Goal: Task Accomplishment & Management: Manage account settings

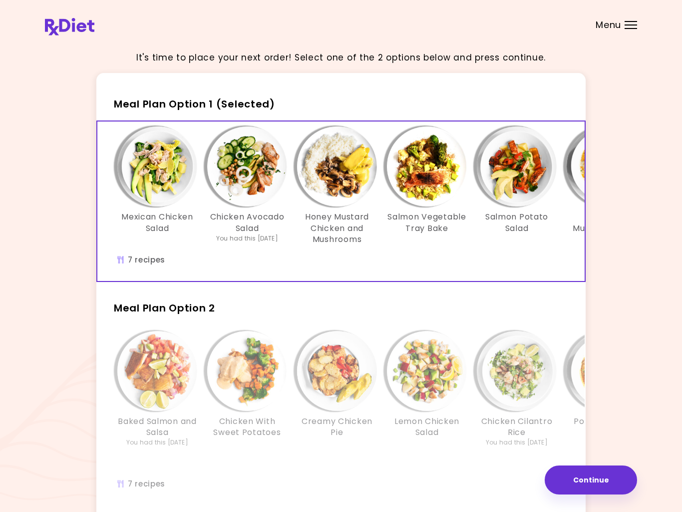
click at [637, 24] on div at bounding box center [631, 24] width 12 height 1
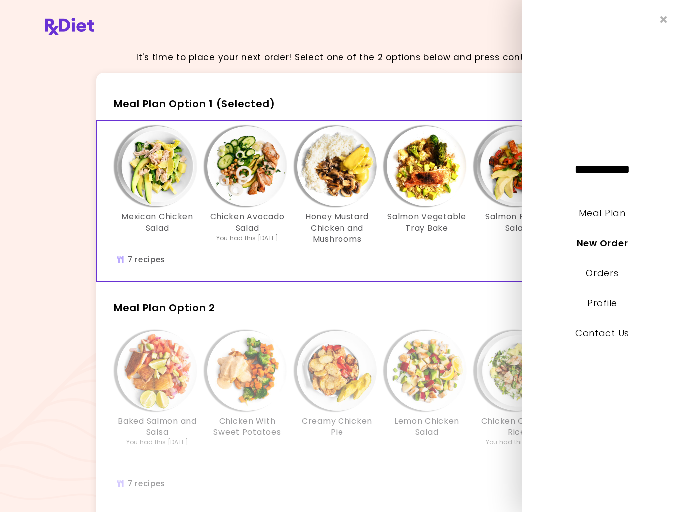
click at [624, 210] on link "Meal Plan" at bounding box center [602, 213] width 46 height 12
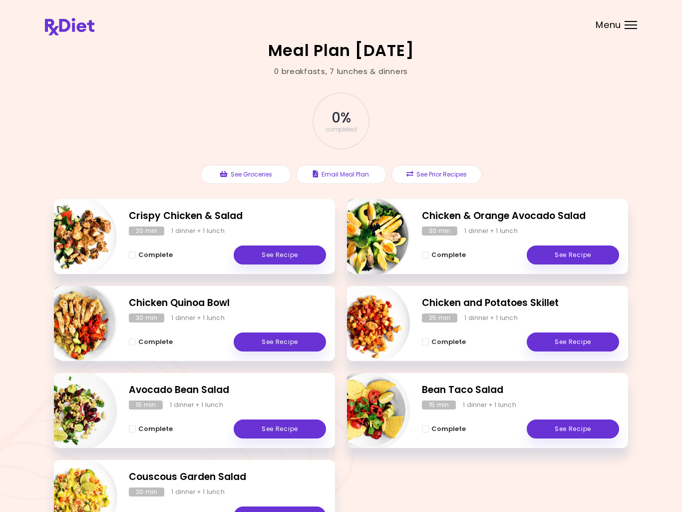
click at [628, 28] on div at bounding box center [631, 28] width 12 height 1
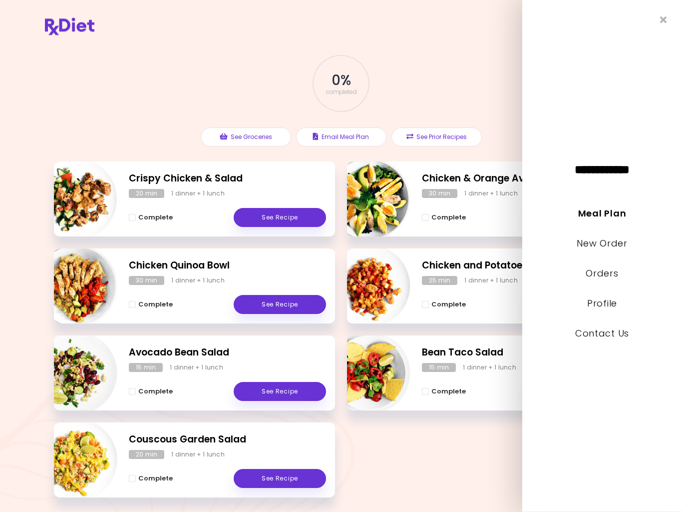
scroll to position [77, 0]
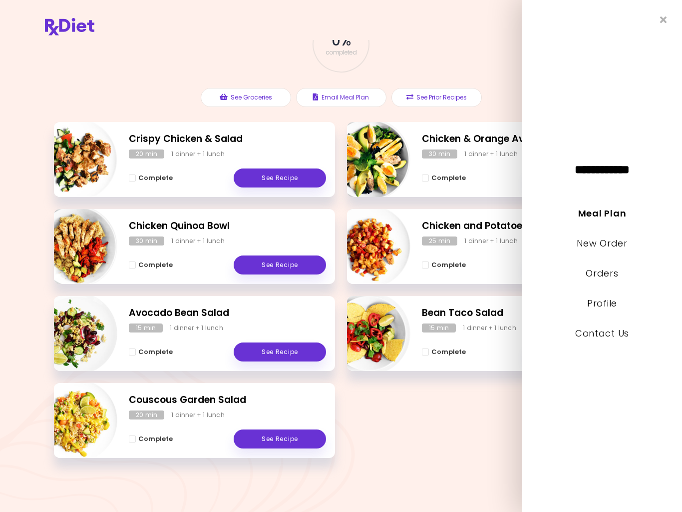
click at [22, 373] on div "Meal Plan [DATE] 0 breakfasts , 7 lunches & dinners 0 % completed See Groceries…" at bounding box center [341, 217] width 682 height 589
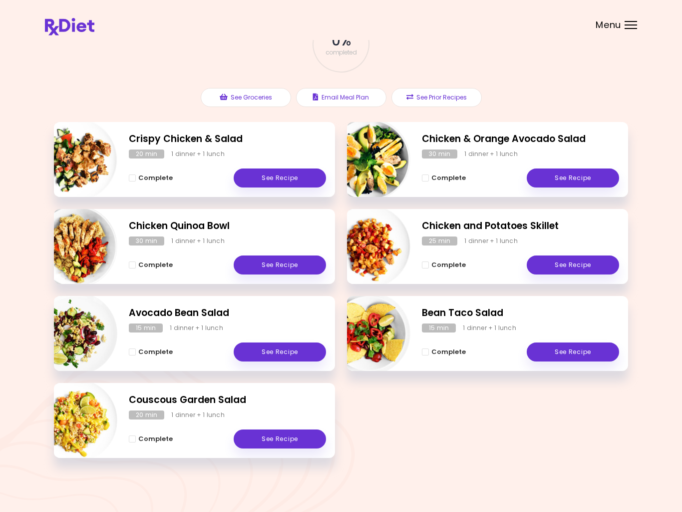
click at [435, 102] on button "See Prior Recipes" at bounding box center [437, 97] width 90 height 19
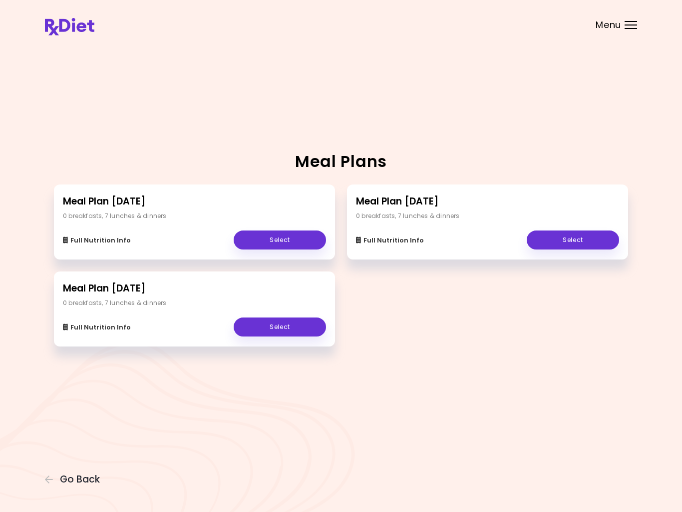
click at [277, 333] on link "Select" at bounding box center [280, 326] width 92 height 19
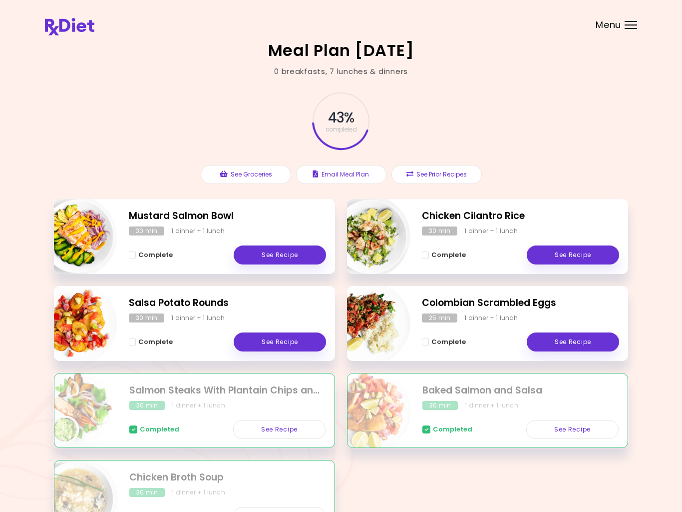
click at [16, 298] on div "Meal Plan [DATE] 0 breakfasts , 7 lunches & dinners 43 % completed See Grocerie…" at bounding box center [341, 294] width 682 height 589
click at [37, 378] on div "Meal Plan [DATE] 0 breakfasts , 7 lunches & dinners 43 % completed See Grocerie…" at bounding box center [341, 294] width 682 height 589
click at [634, 28] on div at bounding box center [631, 28] width 12 height 1
click at [436, 178] on button "See Prior Recipes" at bounding box center [437, 174] width 90 height 19
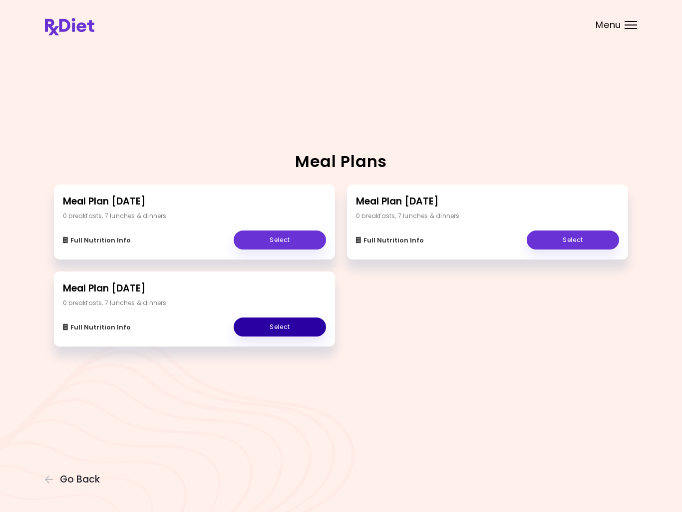
click at [253, 327] on link "Select" at bounding box center [280, 326] width 92 height 19
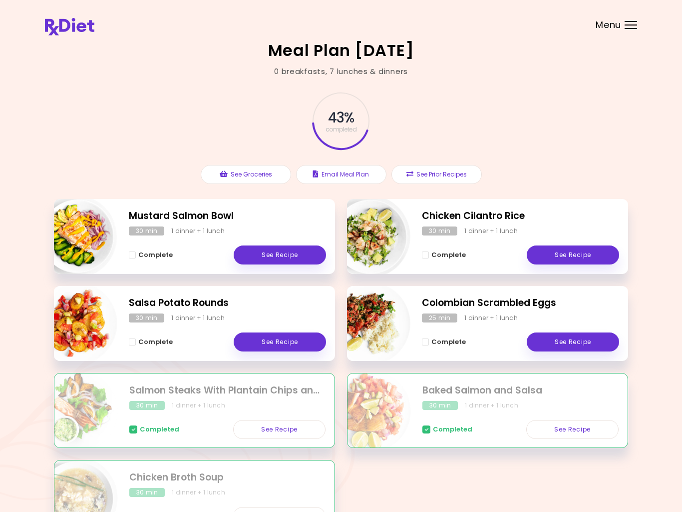
click at [630, 24] on div at bounding box center [631, 24] width 12 height 1
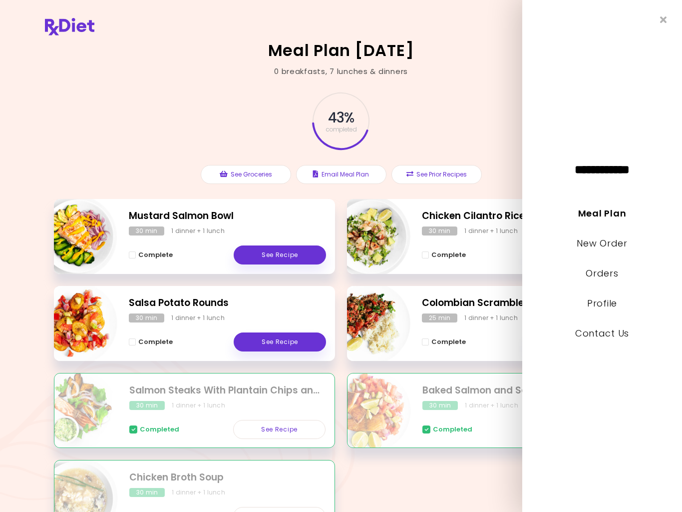
click at [594, 275] on link "Orders" at bounding box center [602, 273] width 32 height 12
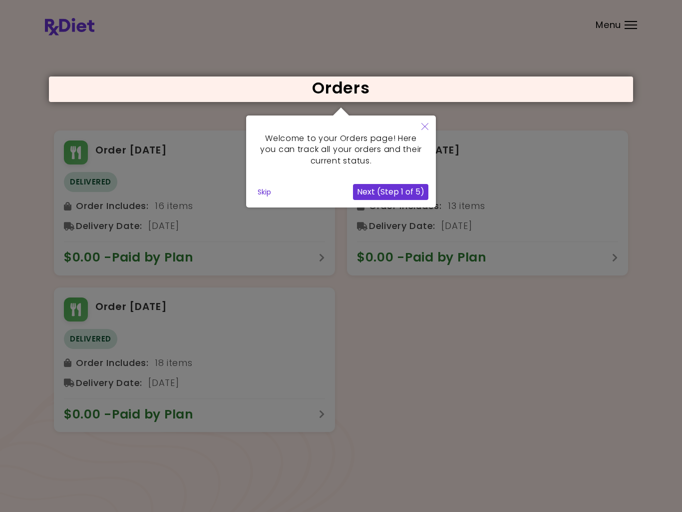
click at [264, 187] on button "Skip" at bounding box center [264, 191] width 21 height 15
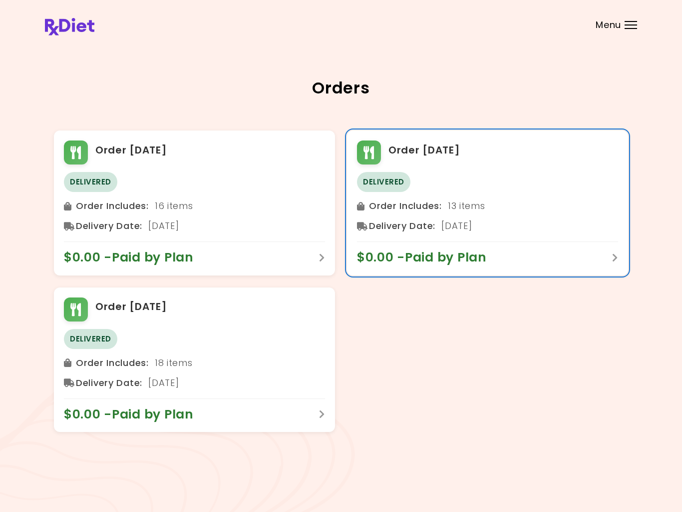
click at [417, 189] on div "Delivered" at bounding box center [487, 182] width 261 height 20
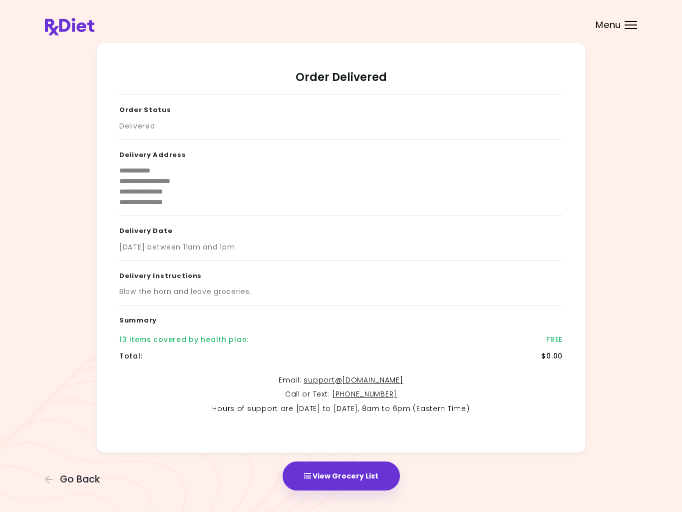
click at [233, 349] on div "Total : $0.00" at bounding box center [341, 356] width 444 height 16
click at [224, 345] on div "13 items covered by health plan : FREE" at bounding box center [341, 339] width 444 height 16
click at [214, 339] on div "13 items covered by health plan :" at bounding box center [183, 339] width 129 height 10
click at [635, 24] on div "Menu" at bounding box center [631, 25] width 12 height 8
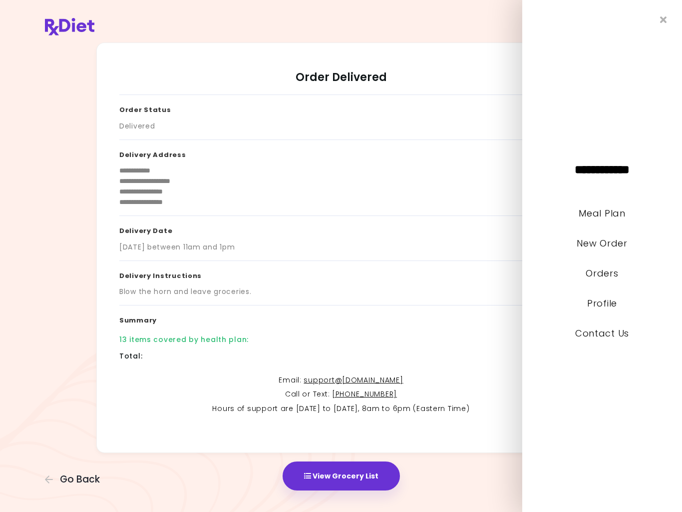
click at [622, 216] on link "Meal Plan" at bounding box center [602, 213] width 46 height 12
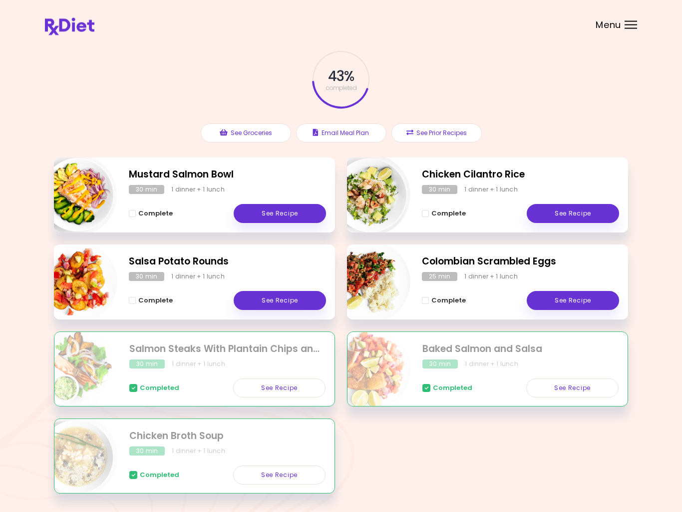
scroll to position [77, 0]
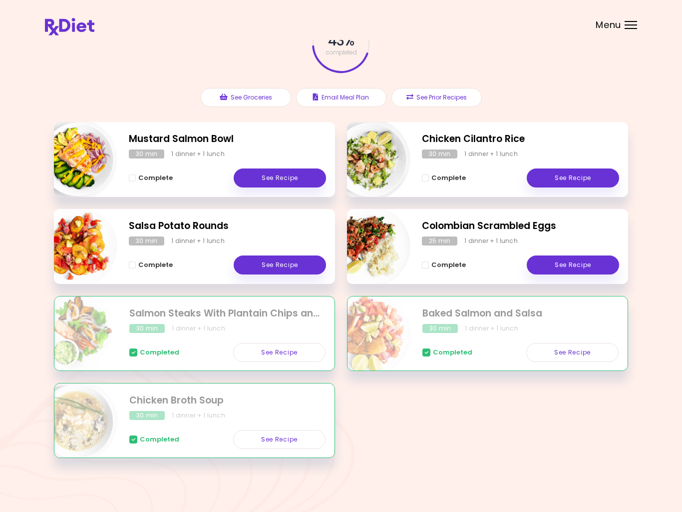
click at [455, 104] on button "See Prior Recipes" at bounding box center [437, 97] width 90 height 19
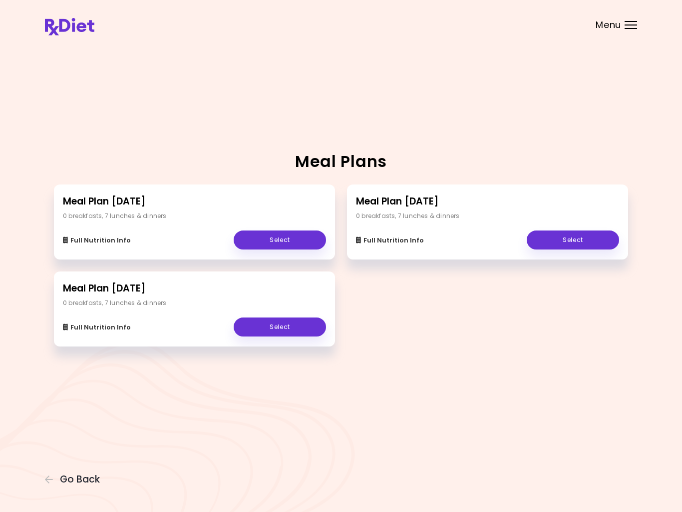
click at [598, 240] on link "Select" at bounding box center [573, 239] width 92 height 19
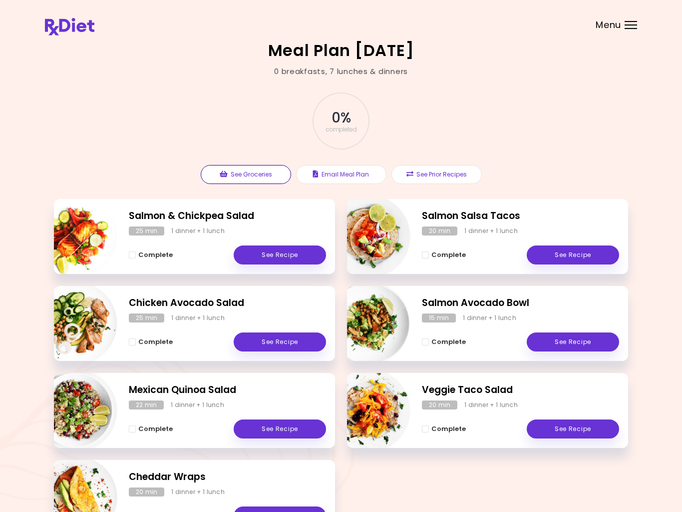
click at [262, 176] on button "See Groceries" at bounding box center [246, 174] width 90 height 19
click at [633, 28] on div at bounding box center [631, 28] width 12 height 1
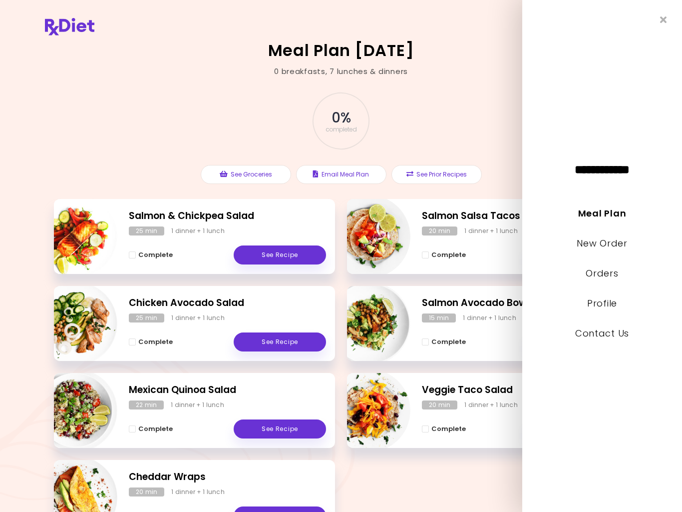
click at [623, 214] on link "Meal Plan" at bounding box center [603, 213] width 48 height 12
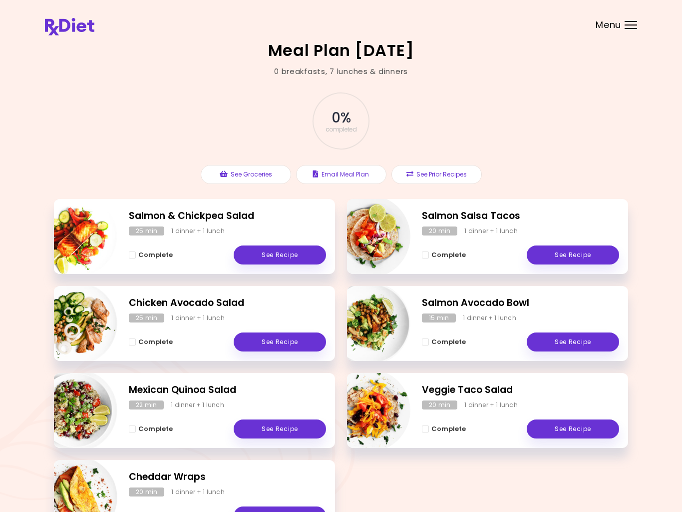
click at [447, 177] on button "See Prior Recipes" at bounding box center [437, 174] width 90 height 19
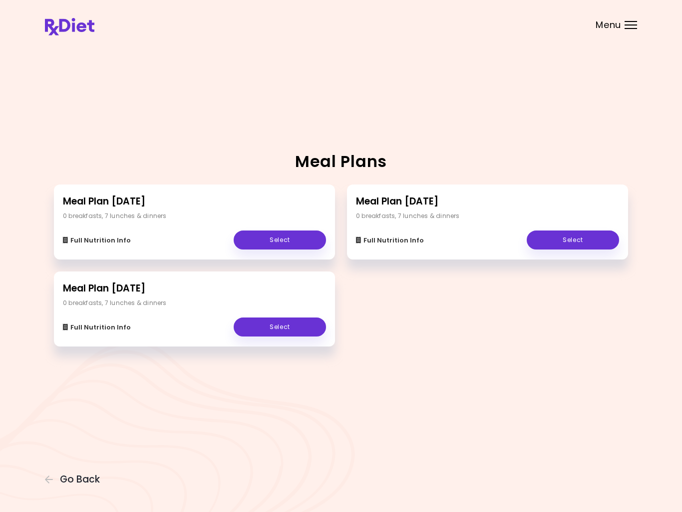
click at [273, 327] on link "Select" at bounding box center [280, 326] width 92 height 19
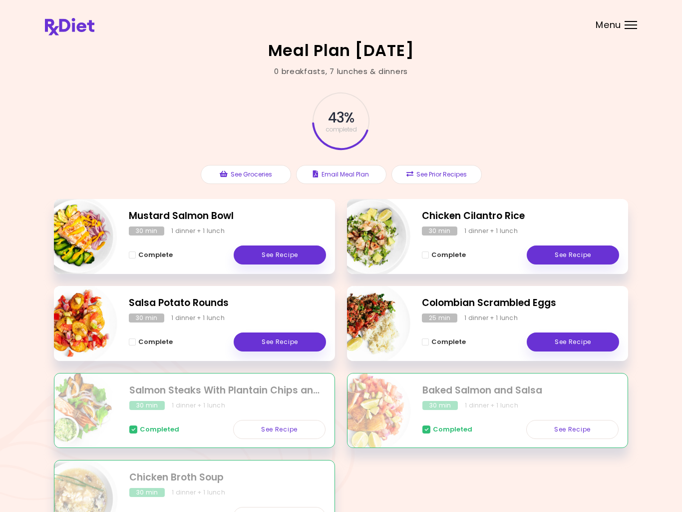
click at [279, 174] on button "See Groceries" at bounding box center [246, 174] width 90 height 19
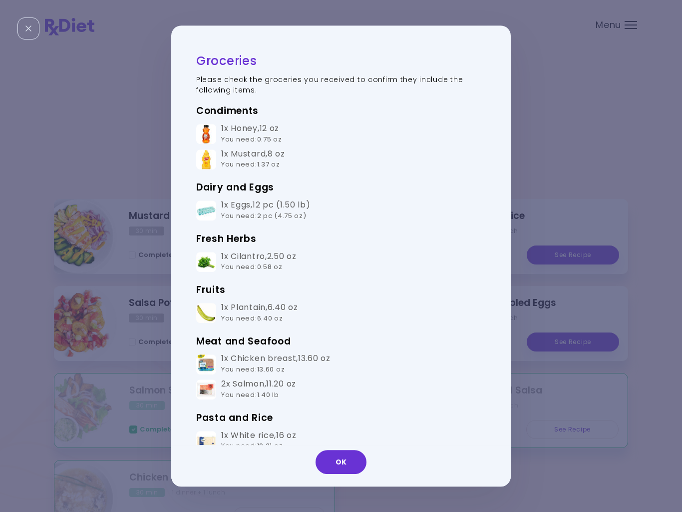
click at [345, 464] on button "OK" at bounding box center [341, 462] width 51 height 24
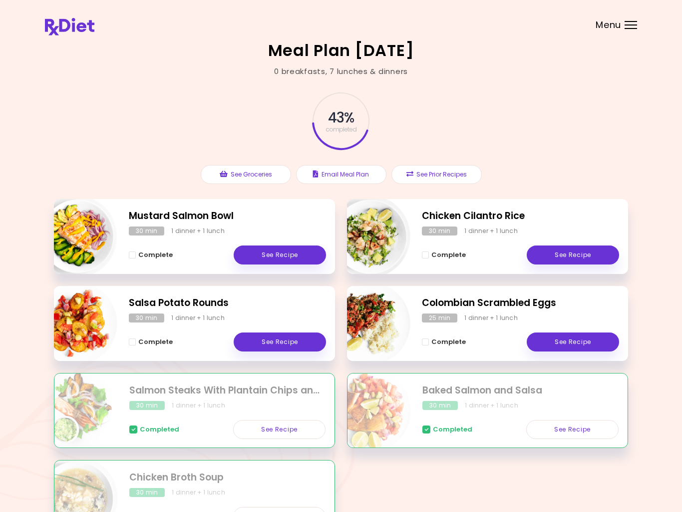
click at [444, 174] on button "See Prior Recipes" at bounding box center [437, 174] width 90 height 19
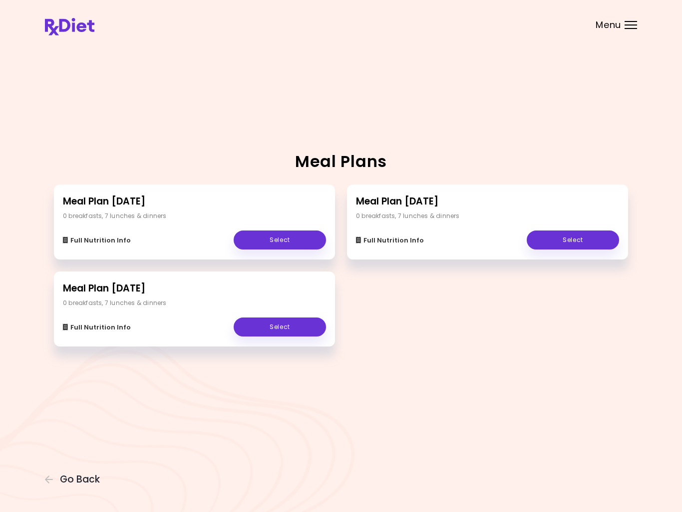
click at [580, 241] on link "Select" at bounding box center [573, 239] width 92 height 19
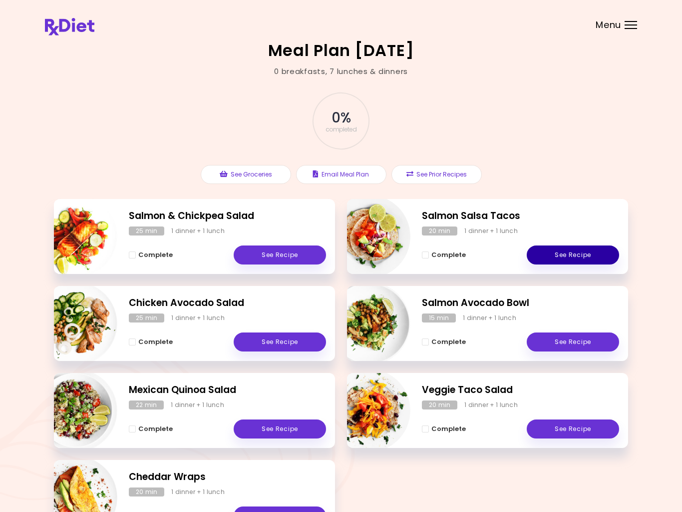
click at [580, 250] on link "See Recipe" at bounding box center [573, 254] width 92 height 19
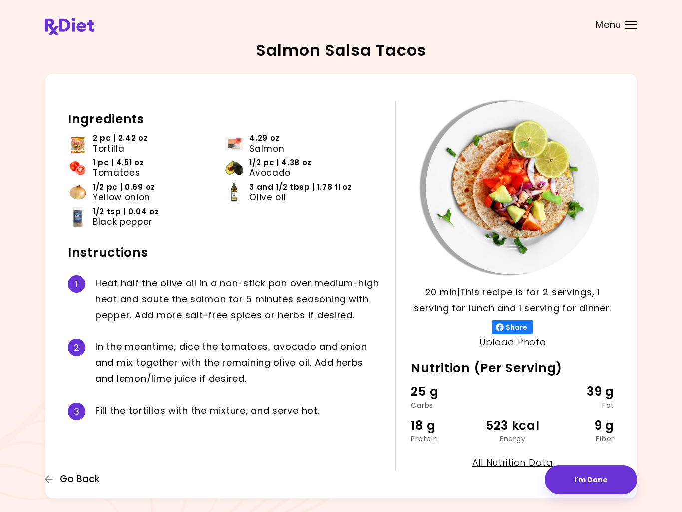
click at [89, 484] on span "Go Back" at bounding box center [80, 479] width 40 height 11
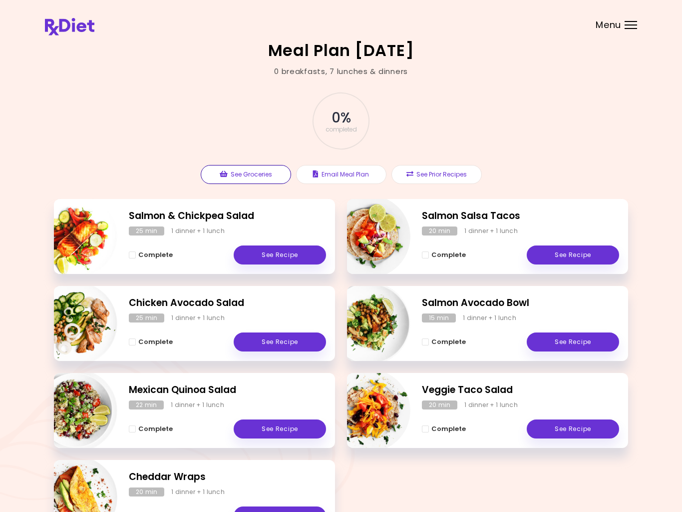
click at [274, 177] on button "See Groceries" at bounding box center [246, 174] width 90 height 19
click at [635, 24] on div "Menu" at bounding box center [631, 25] width 12 height 8
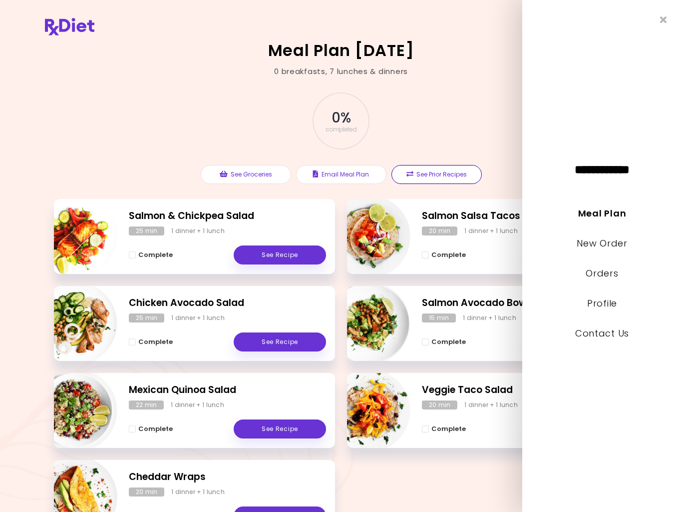
click at [455, 174] on button "See Prior Recipes" at bounding box center [437, 174] width 90 height 19
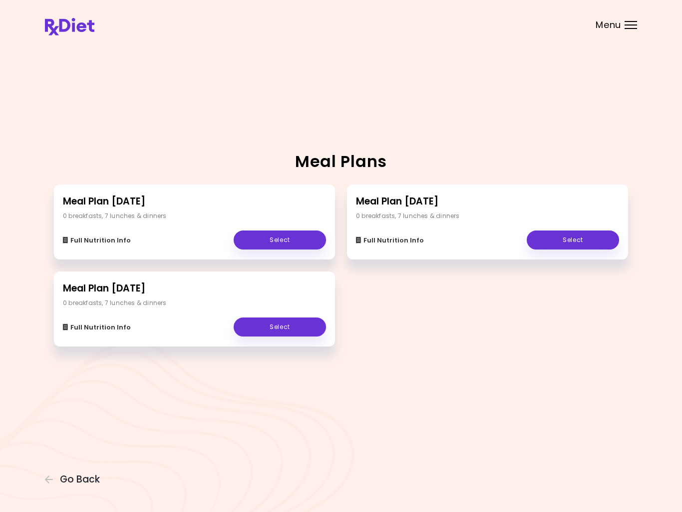
click at [129, 213] on div "0 breakfasts , 7 lunches & dinners" at bounding box center [115, 215] width 104 height 9
click at [298, 233] on link "Select" at bounding box center [280, 239] width 92 height 19
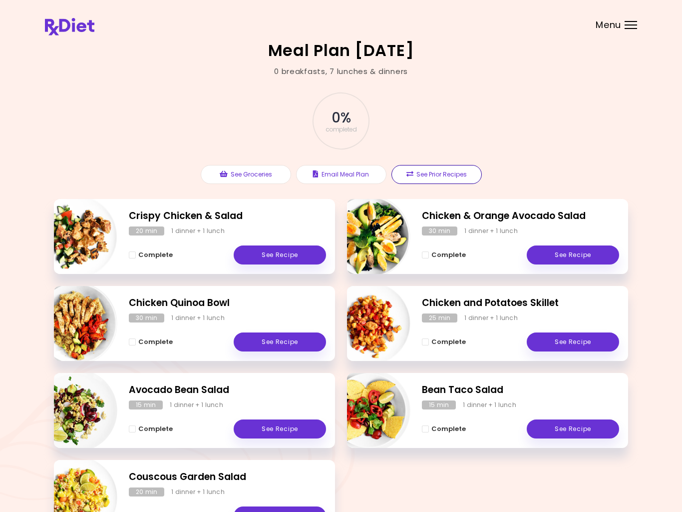
click at [453, 178] on button "See Prior Recipes" at bounding box center [437, 174] width 90 height 19
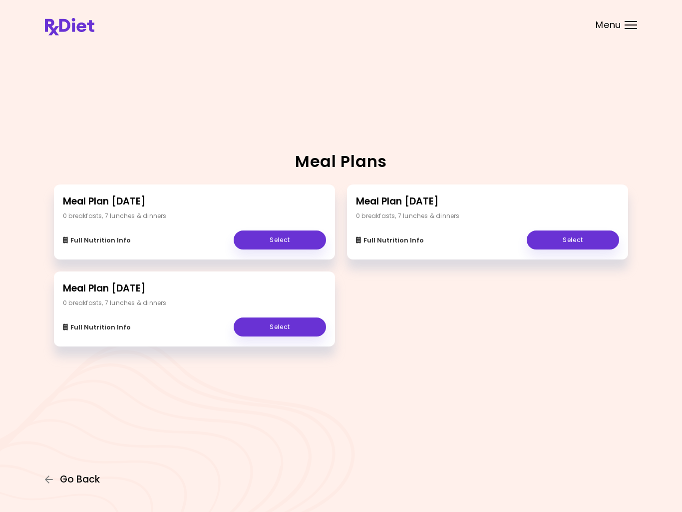
click at [95, 485] on span "Go Back" at bounding box center [80, 479] width 40 height 11
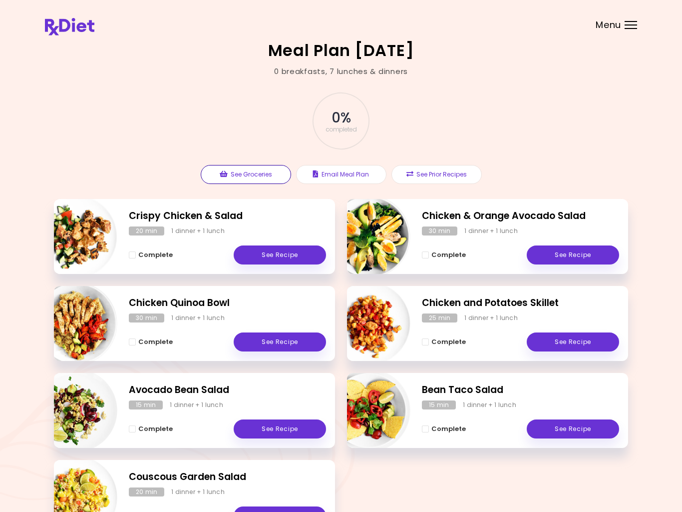
click at [266, 176] on button "See Groceries" at bounding box center [246, 174] width 90 height 19
click at [461, 179] on button "See Prior Recipes" at bounding box center [437, 174] width 90 height 19
